Goal: Task Accomplishment & Management: Use online tool/utility

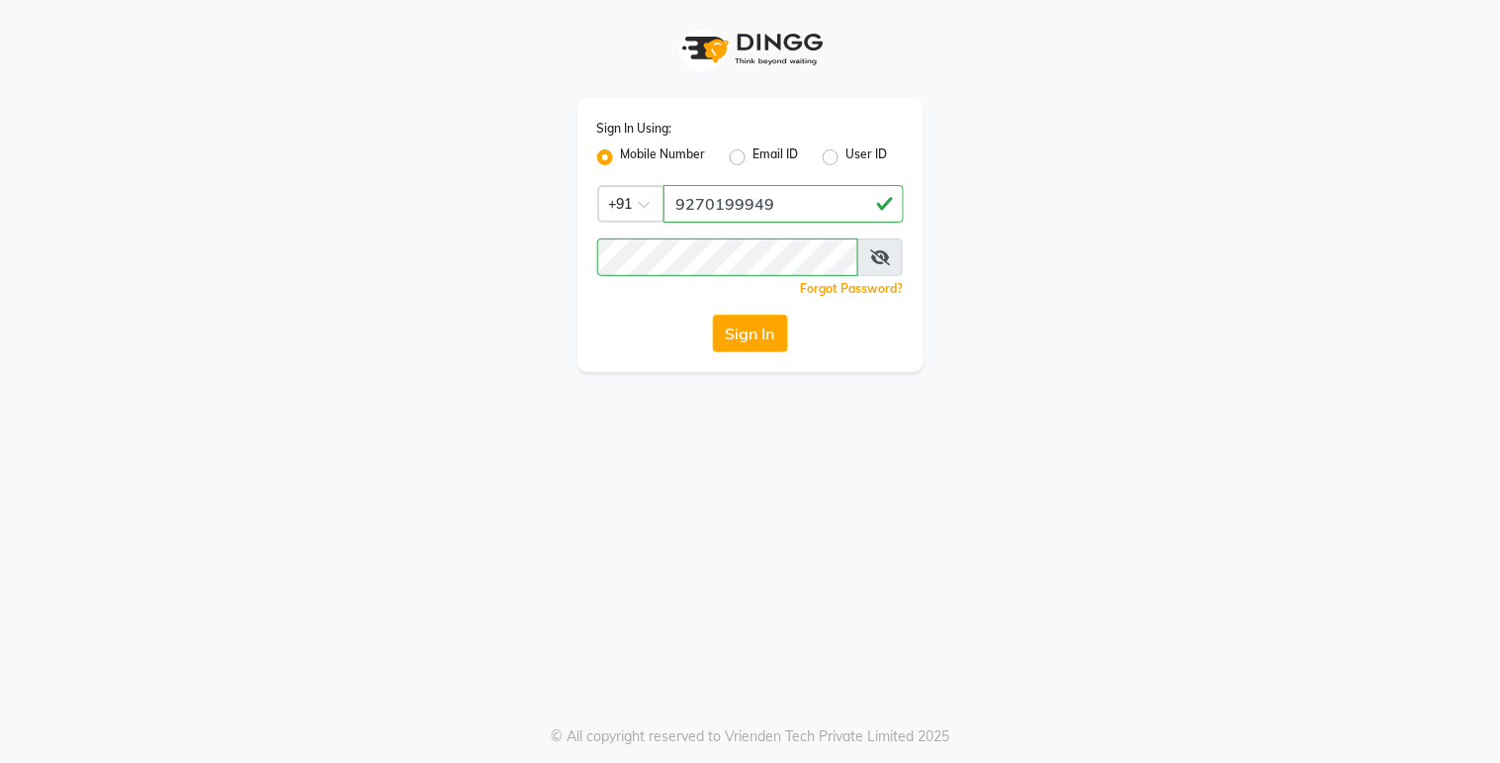
drag, startPoint x: 1499, startPoint y: 86, endPoint x: 1490, endPoint y: 53, distance: 33.8
click at [1499, 86] on app-login "Sign In Using: Mobile Number Email ID User ID Country Code × [PHONE_NUMBER] Rem…" at bounding box center [750, 186] width 1500 height 372
drag, startPoint x: 695, startPoint y: 124, endPoint x: 615, endPoint y: 362, distance: 251.5
click at [615, 362] on div "Sign In Using: Mobile Number Email ID User ID Country Code × [PHONE_NUMBER] Rem…" at bounding box center [751, 235] width 346 height 274
click at [762, 328] on button "Sign In" at bounding box center [750, 334] width 75 height 38
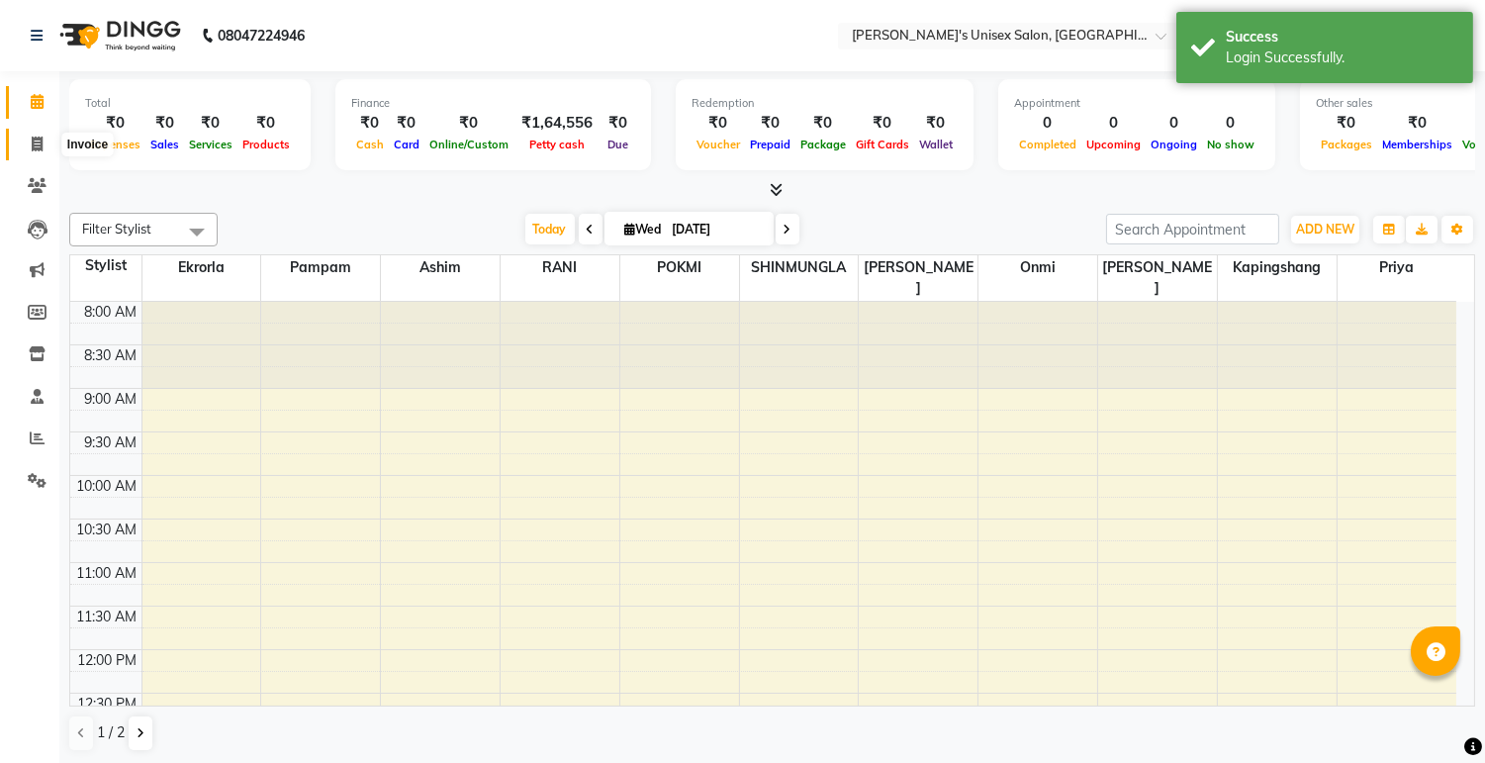
click at [32, 145] on icon at bounding box center [37, 143] width 11 height 15
select select "service"
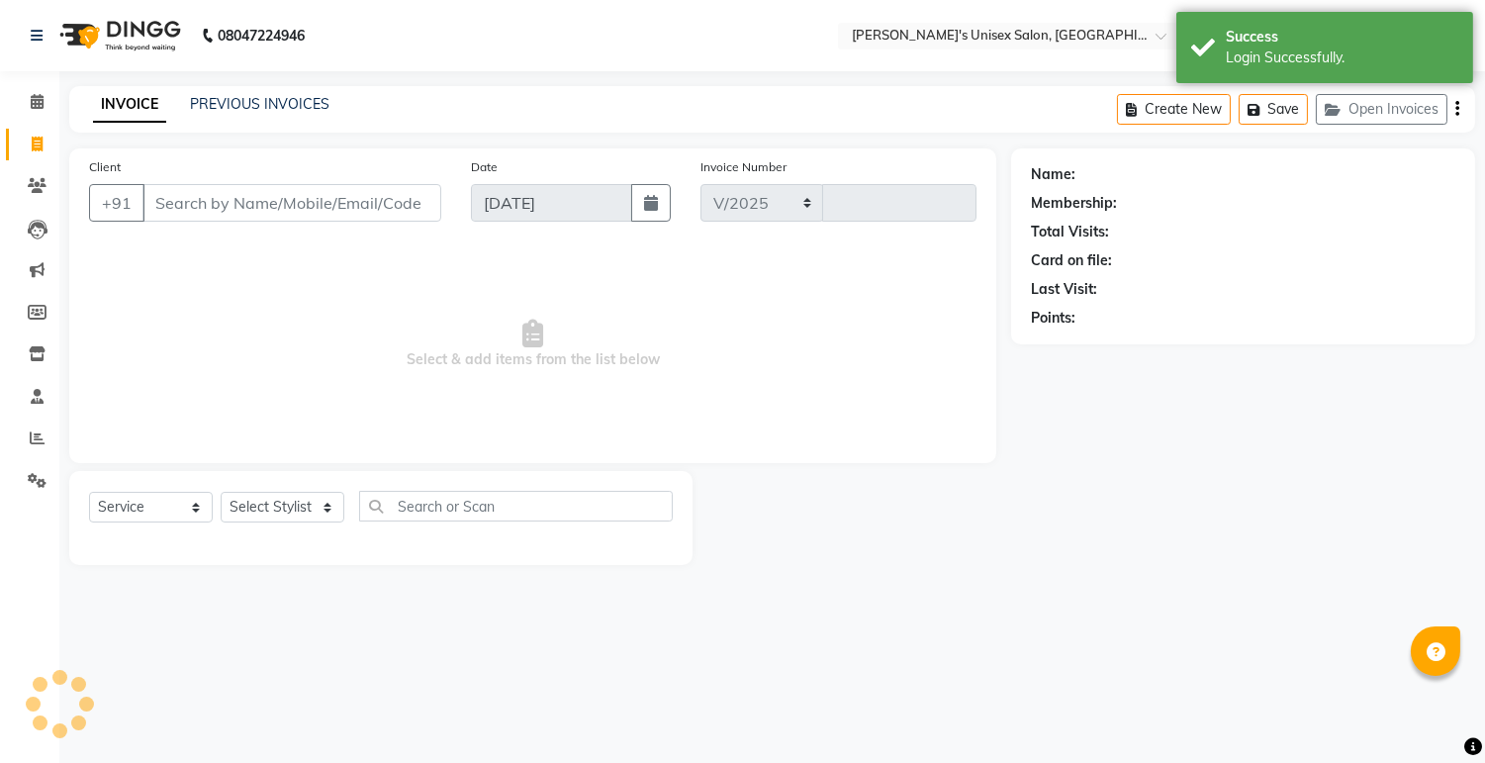
select select "8273"
type input "0533"
select select "79756"
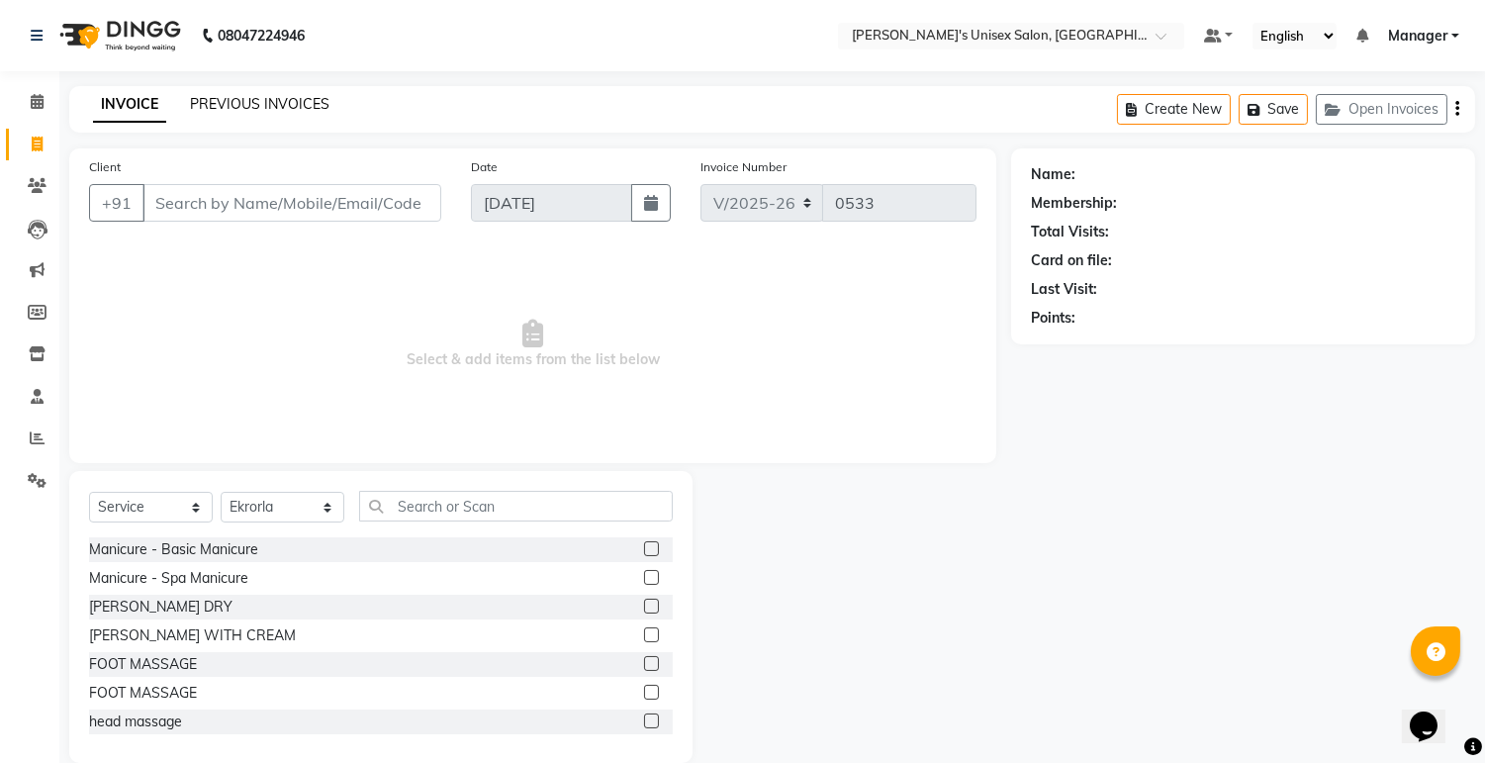
click at [292, 107] on link "PREVIOUS INVOICES" at bounding box center [259, 104] width 139 height 18
